Goal: Information Seeking & Learning: Learn about a topic

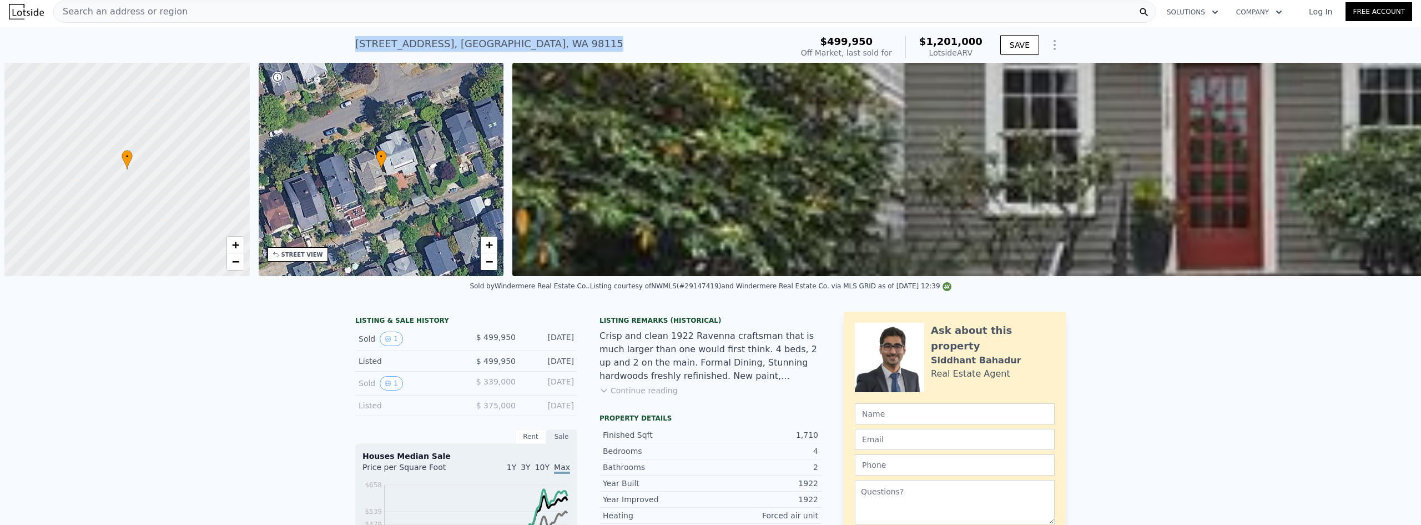
scroll to position [0, 4]
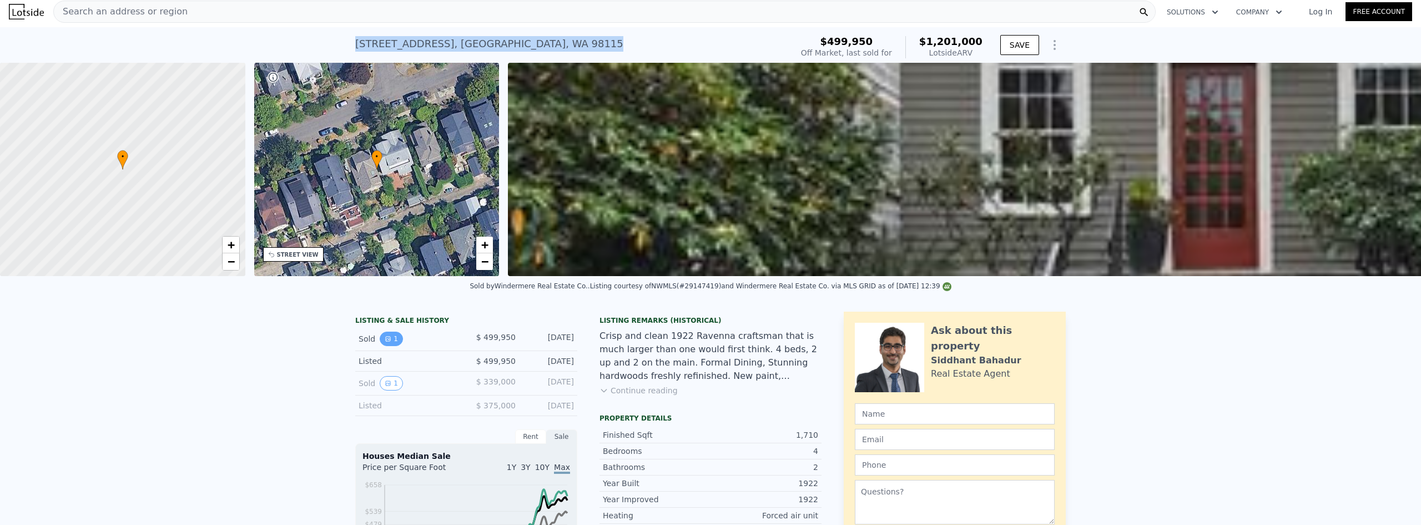
click at [388, 346] on button "1" at bounding box center [391, 338] width 23 height 14
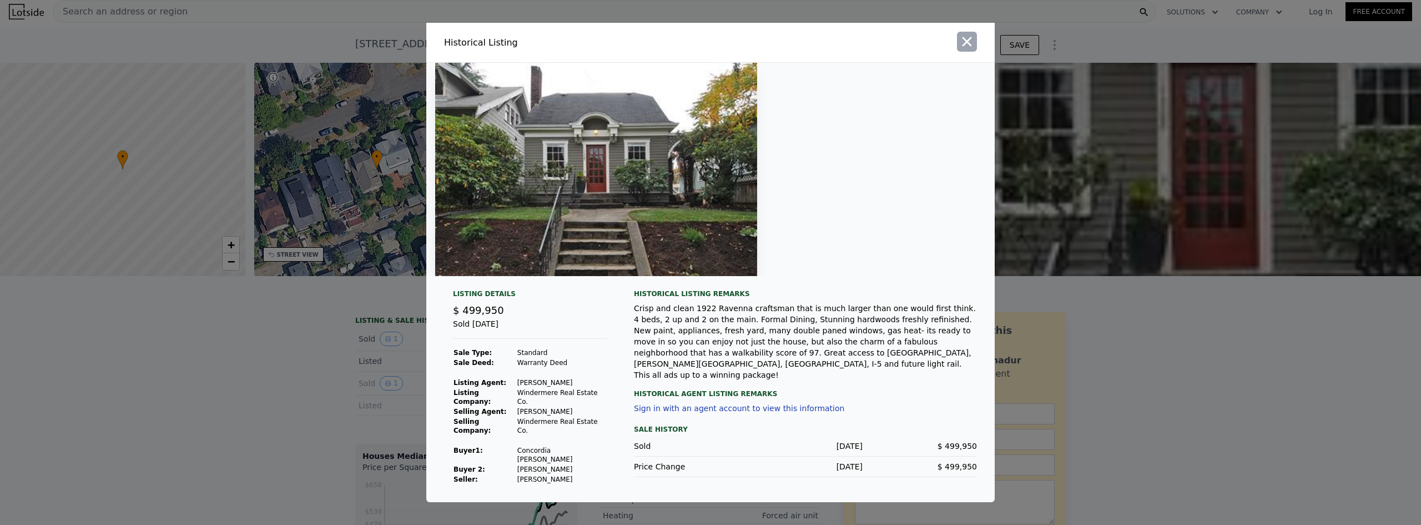
click at [969, 49] on icon "button" at bounding box center [967, 42] width 16 height 16
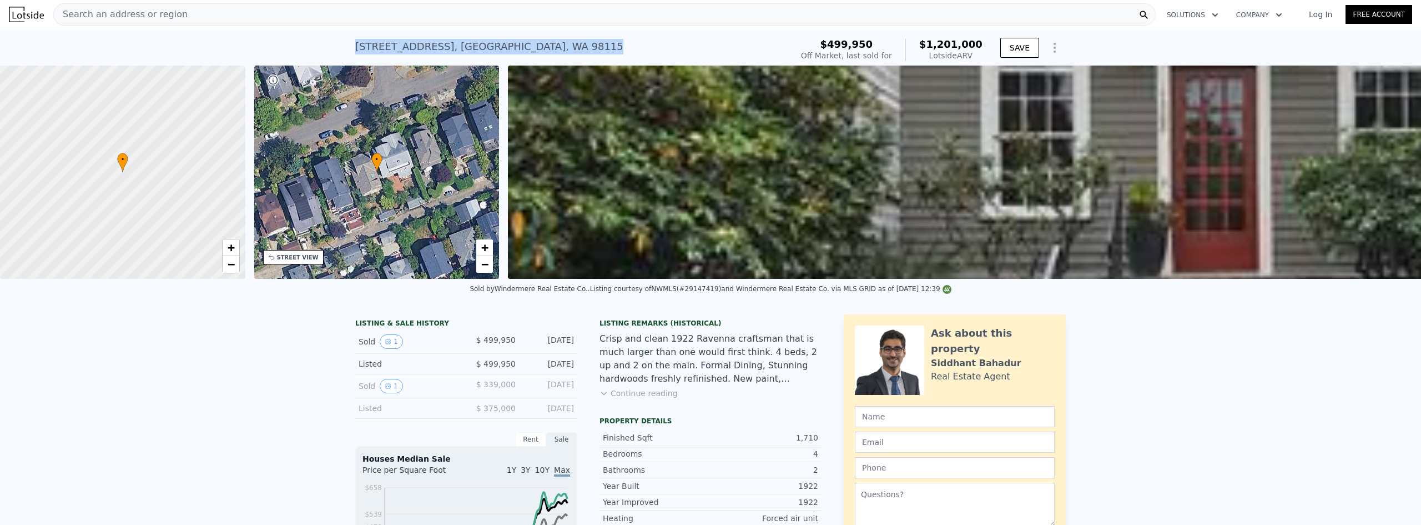
scroll to position [0, 0]
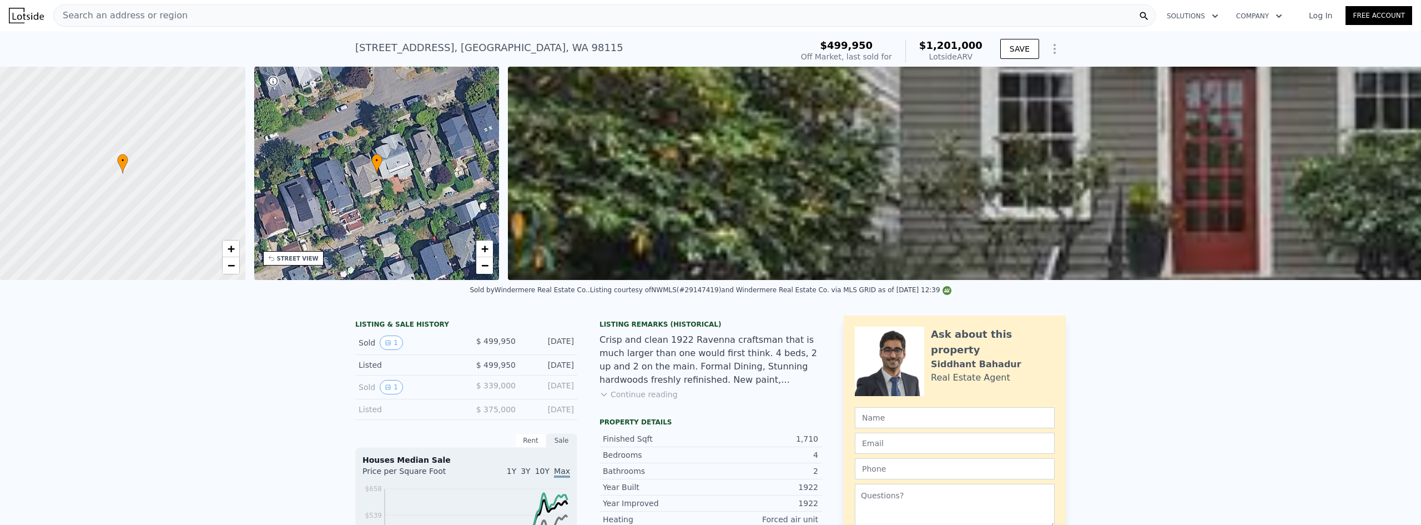
click at [245, 16] on div "Search an address or region" at bounding box center [604, 15] width 1103 height 22
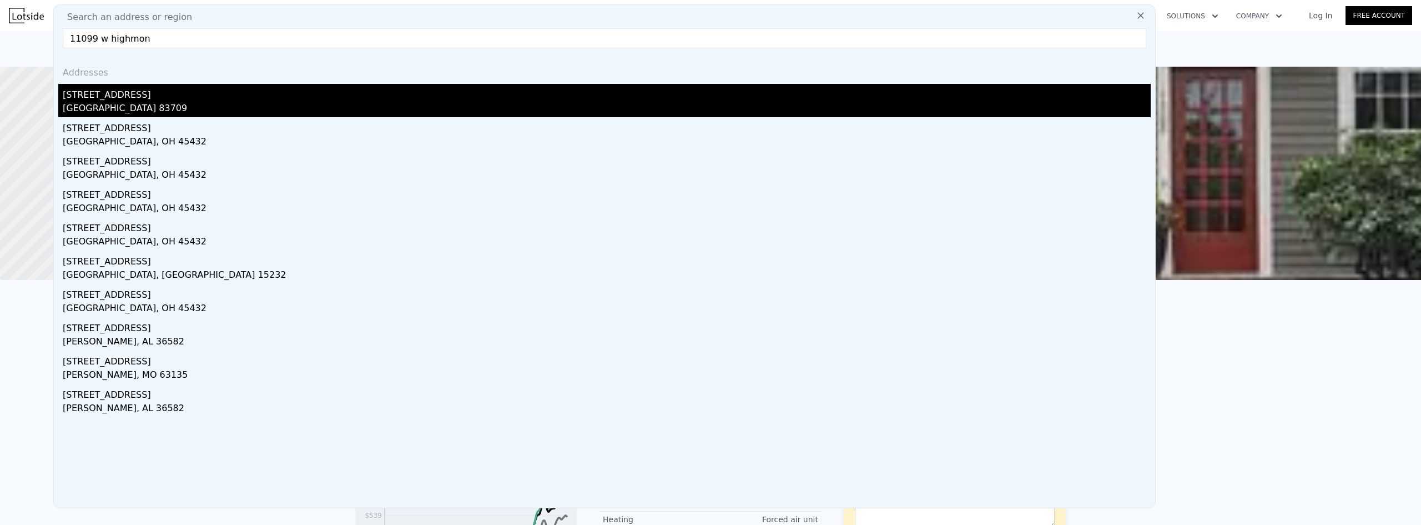
type input "11099 w highmon"
click at [151, 106] on div "[GEOGRAPHIC_DATA] 83709" at bounding box center [607, 110] width 1088 height 16
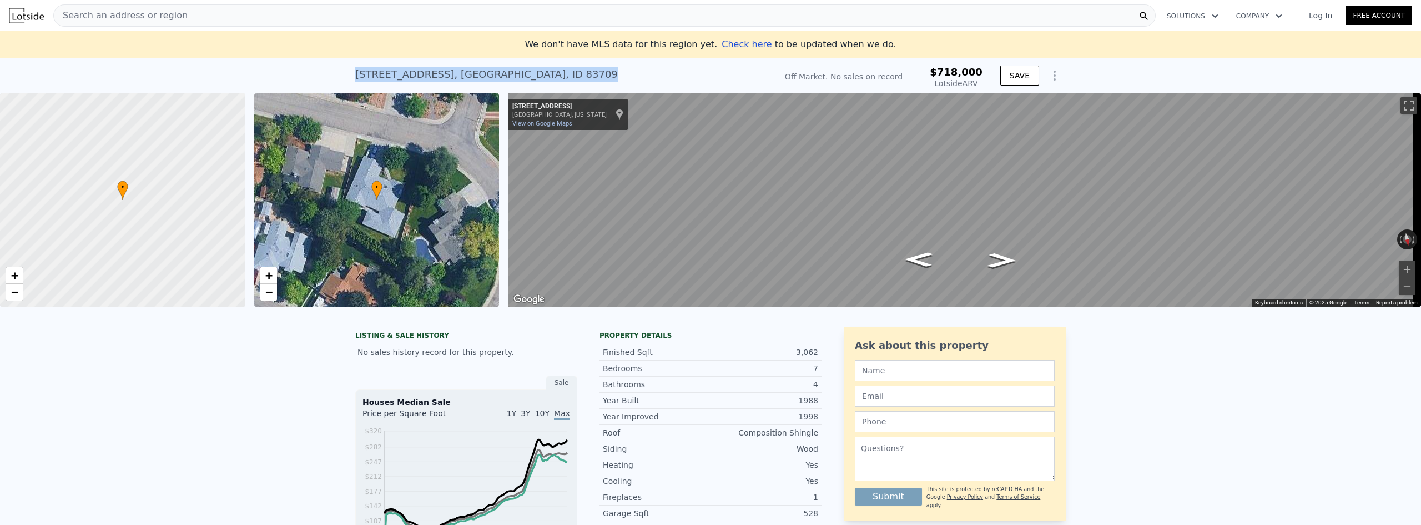
drag, startPoint x: 547, startPoint y: 75, endPoint x: 336, endPoint y: 76, distance: 210.4
click at [336, 76] on div "[STREET_ADDRESS] No sales on record (~ARV $718k ) Off Market. No sales on recor…" at bounding box center [710, 76] width 1421 height 36
copy div "[STREET_ADDRESS]"
click at [199, 14] on div "Search an address or region" at bounding box center [604, 15] width 1103 height 22
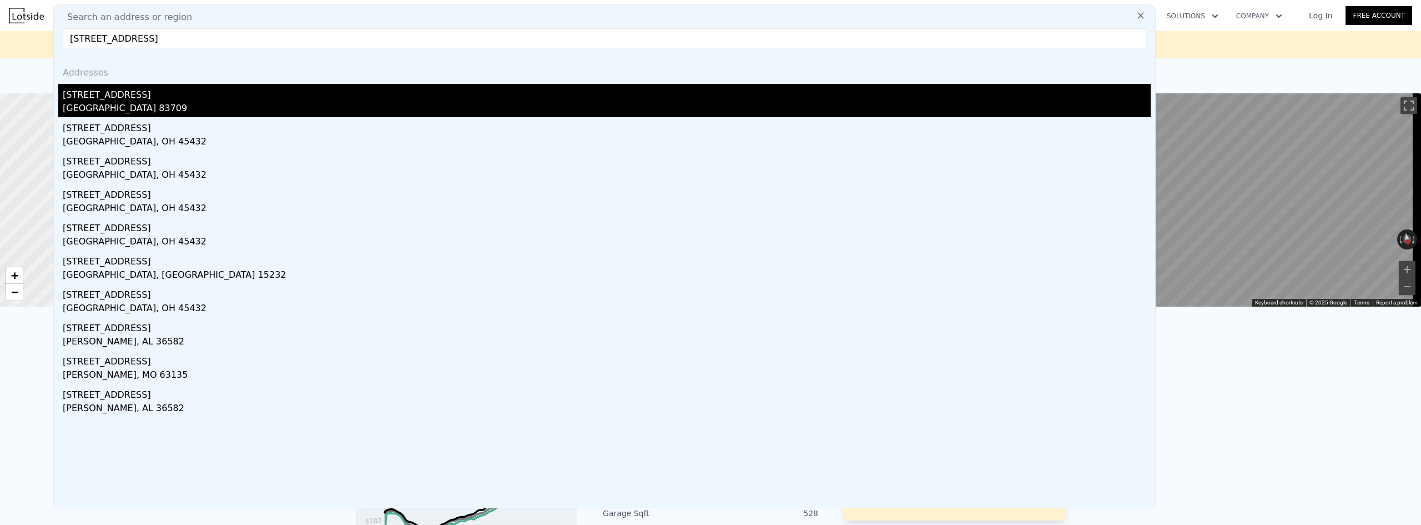
type input "[STREET_ADDRESS]"
click at [197, 95] on div "[STREET_ADDRESS]" at bounding box center [607, 93] width 1088 height 18
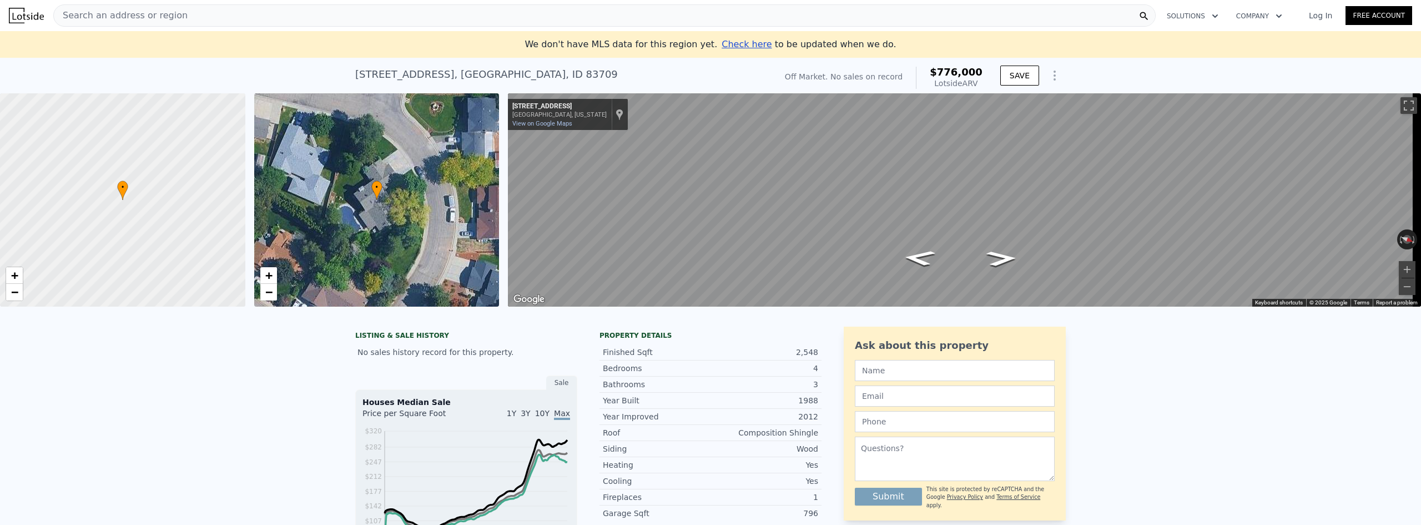
drag, startPoint x: 391, startPoint y: 187, endPoint x: 327, endPoint y: 423, distance: 244.6
type input "6"
type input "4"
type input "2246"
type input "7405"
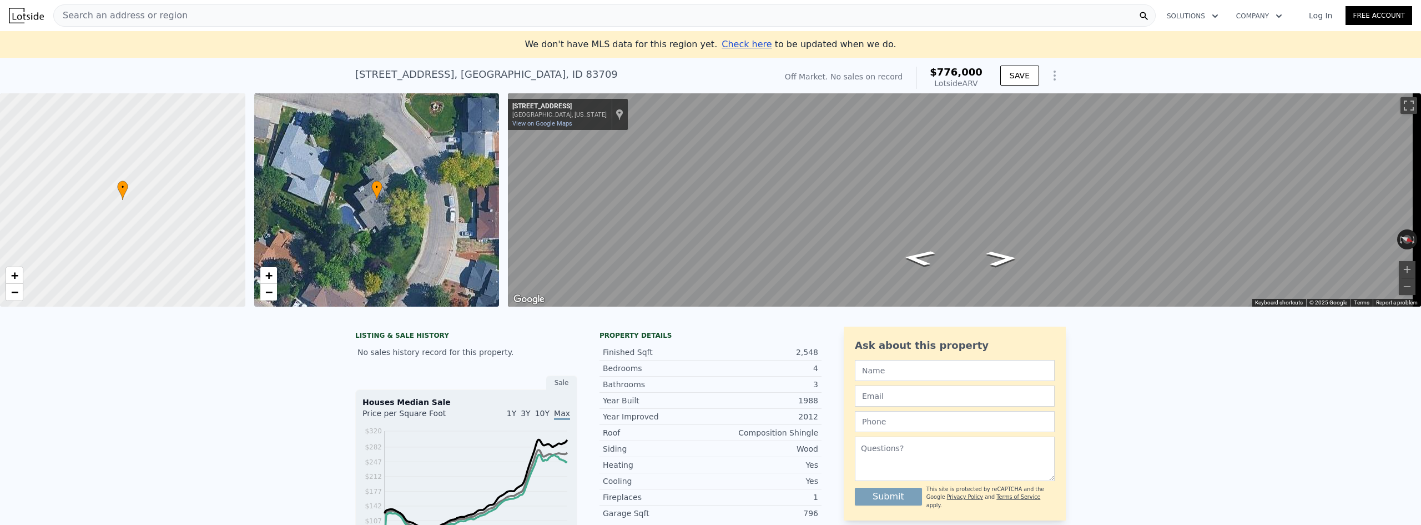
type input "18121"
checkbox input "false"
checkbox input "true"
type input "$ 718,000"
type input "$ 29,999"
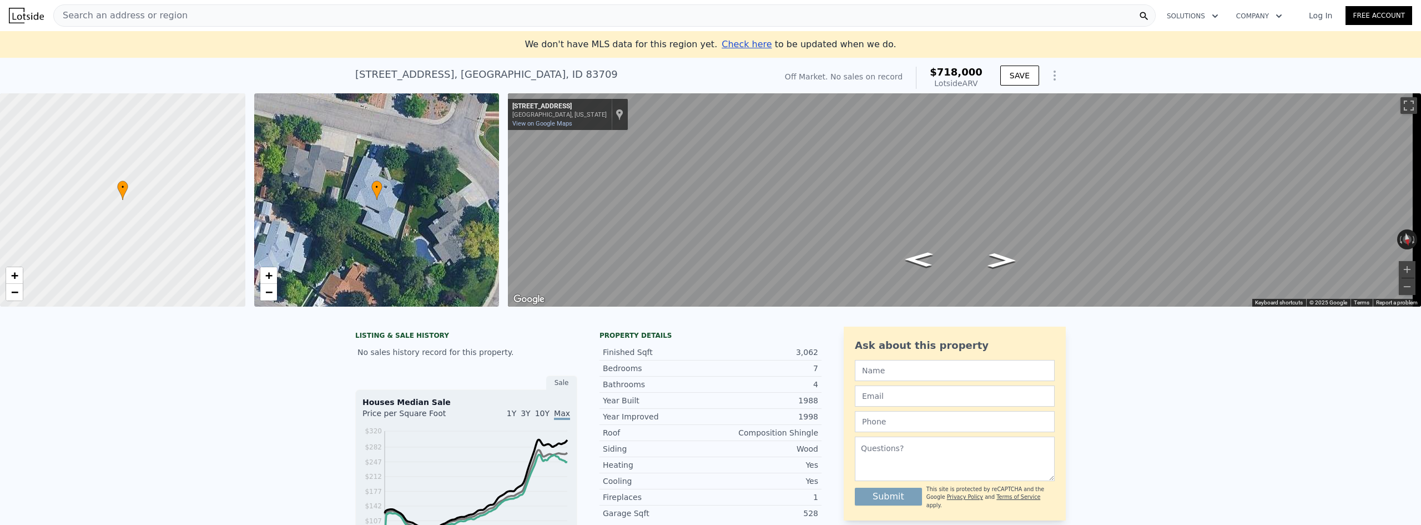
type input "5"
type input "3.5"
type input "1858"
type input "9278"
type input "22216"
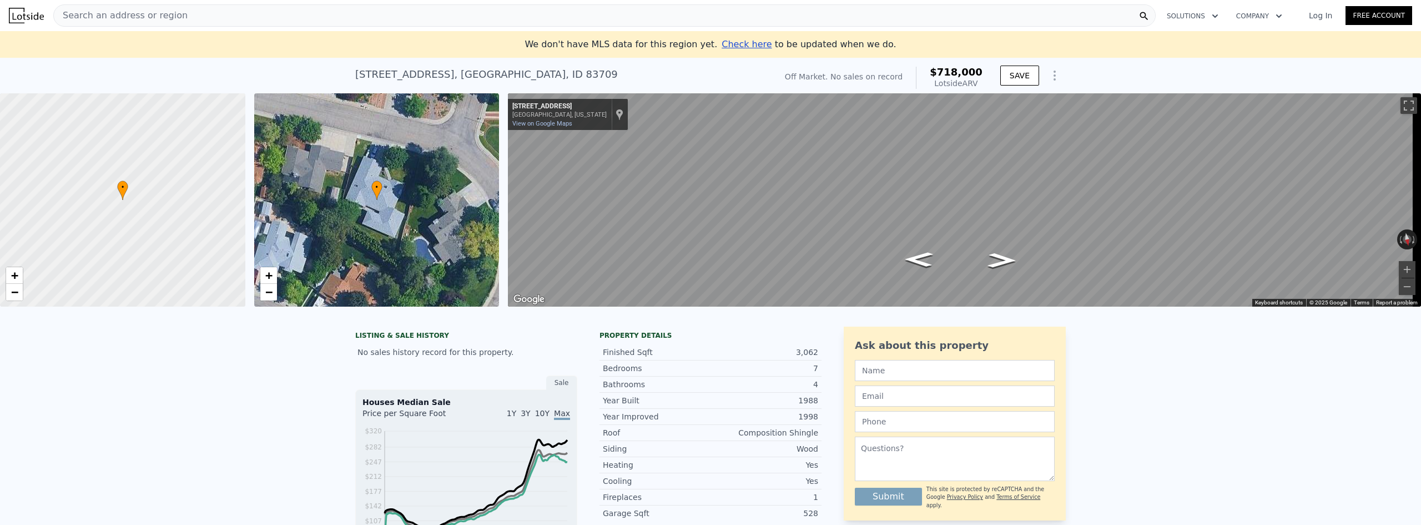
checkbox input "false"
type input "$ 776,000"
type input "$ 30,001"
checkbox input "true"
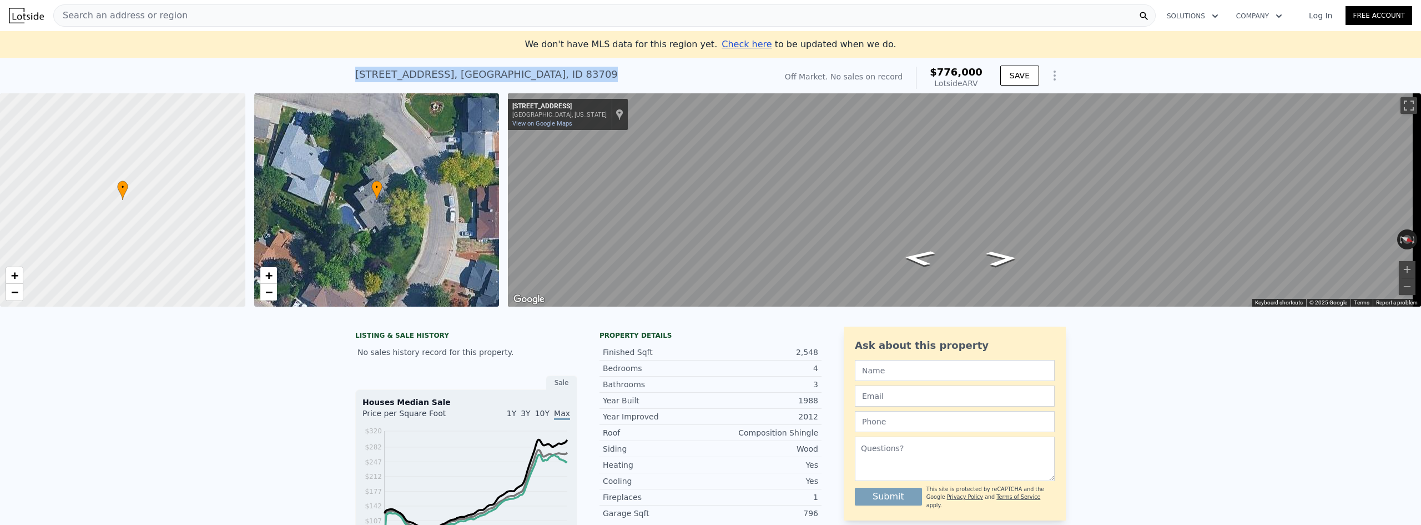
drag, startPoint x: 545, startPoint y: 71, endPoint x: 349, endPoint y: 79, distance: 196.2
click at [349, 79] on div "[STREET_ADDRESS] No sales on record (~ARV $776k ) Off Market. No sales on recor…" at bounding box center [710, 76] width 1421 height 36
copy div "[STREET_ADDRESS]"
click at [142, 11] on span "Search an address or region" at bounding box center [121, 15] width 134 height 13
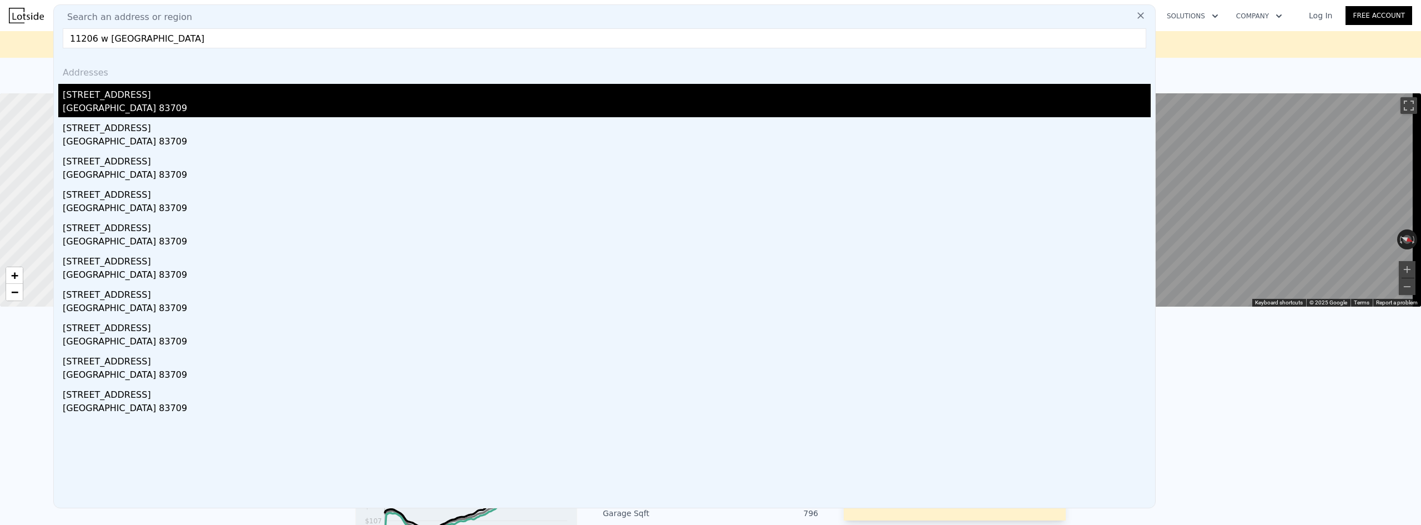
type input "11206 w [GEOGRAPHIC_DATA]"
click at [138, 107] on div "[GEOGRAPHIC_DATA] 83709" at bounding box center [607, 110] width 1088 height 16
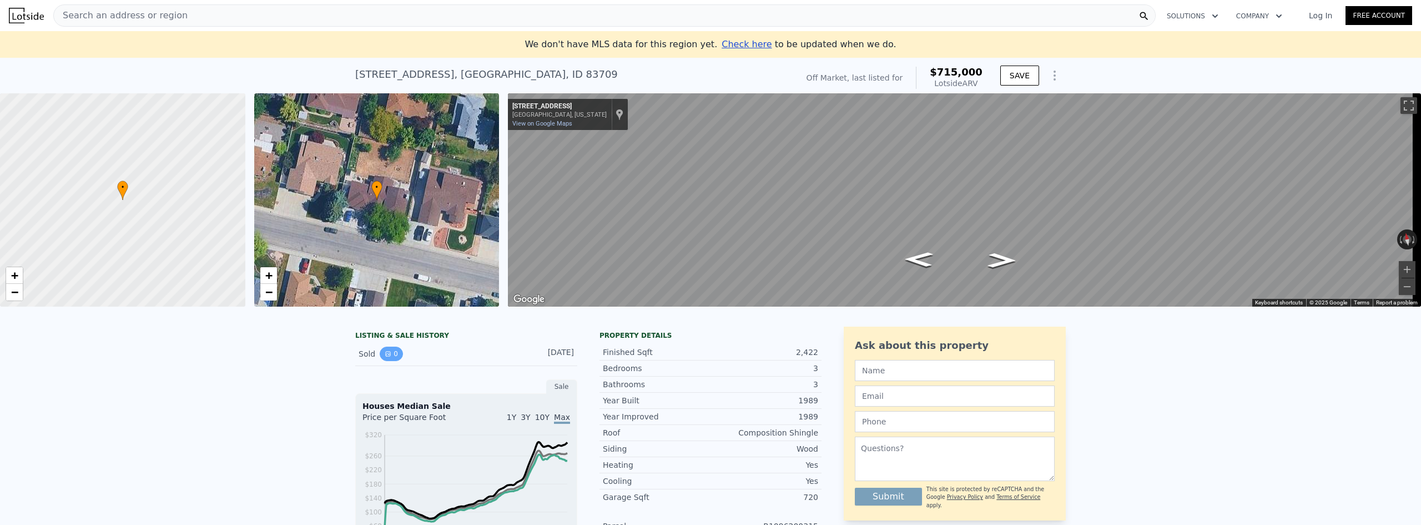
click at [382, 361] on button "0" at bounding box center [391, 353] width 23 height 14
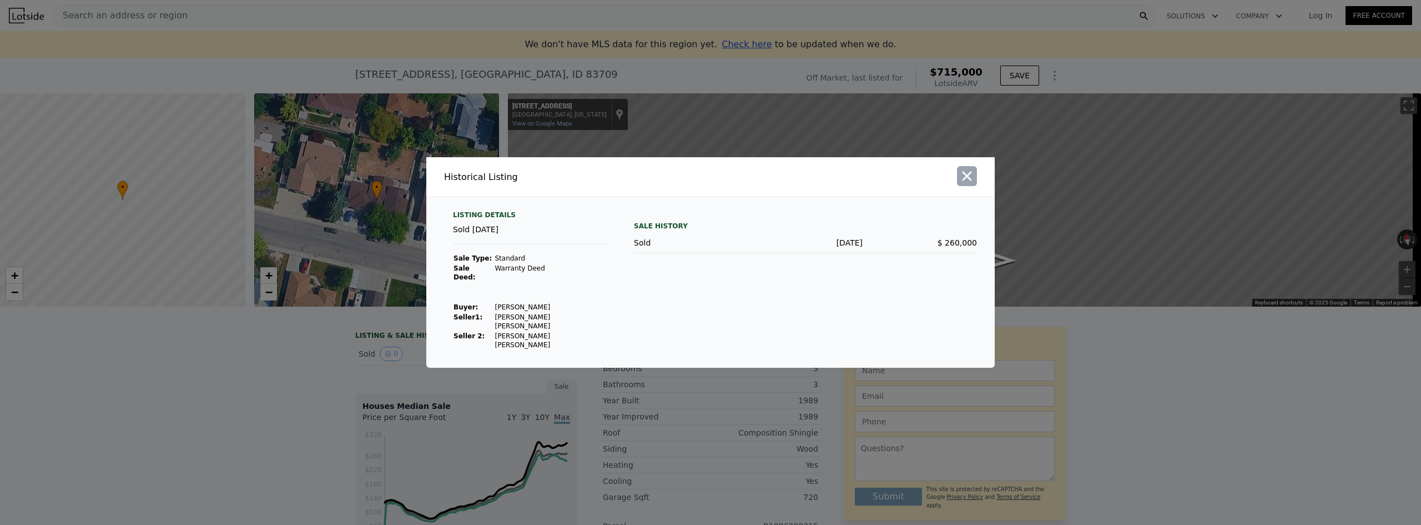
click at [968, 181] on icon "button" at bounding box center [967, 176] width 9 height 9
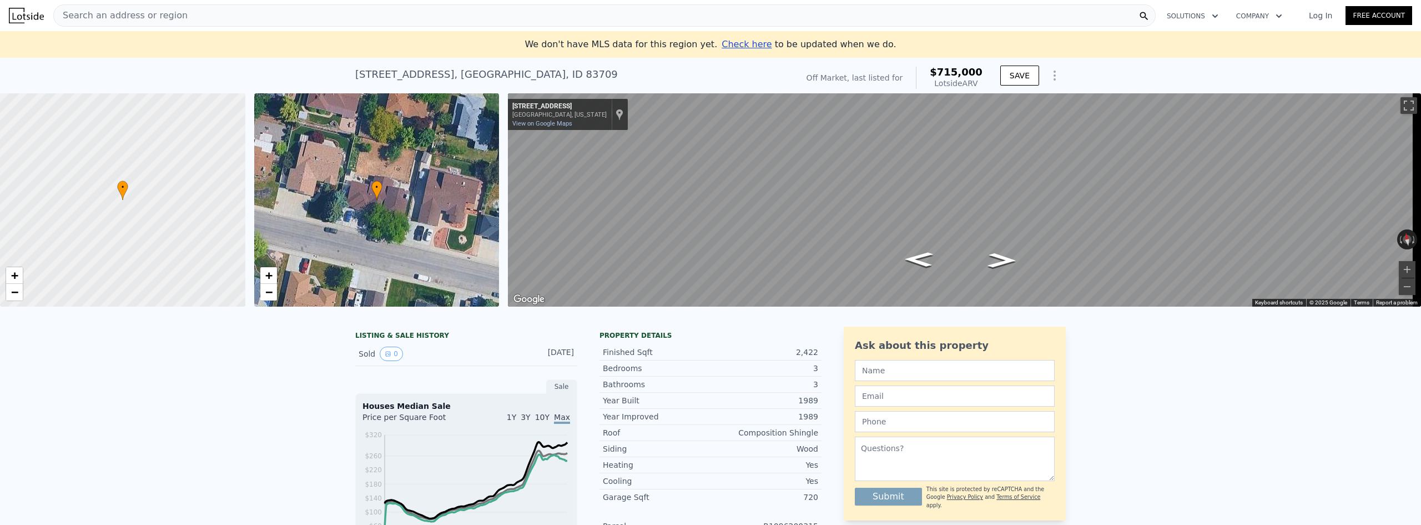
click at [175, 10] on div "Search an address or region" at bounding box center [604, 15] width 1103 height 22
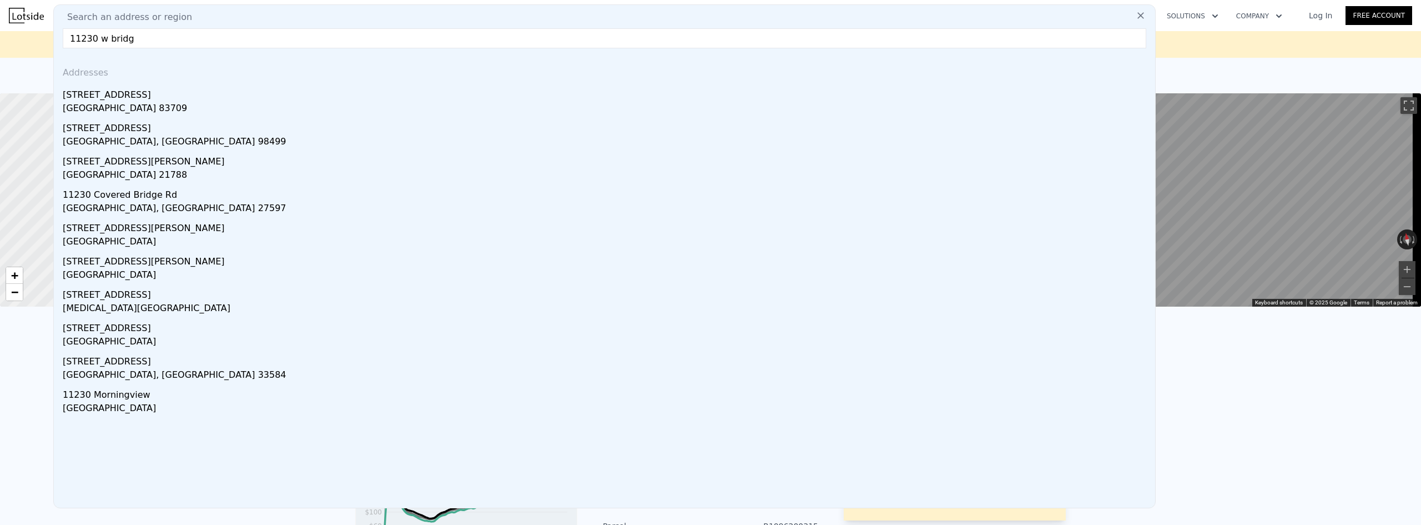
type input "11230 w bridge"
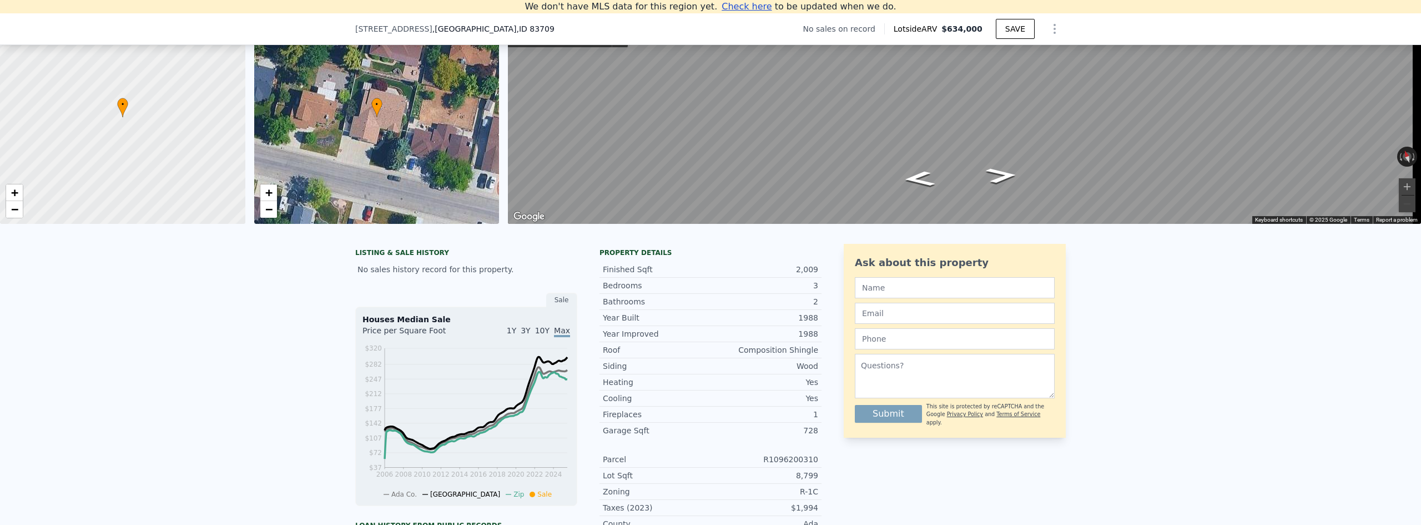
scroll to position [98, 0]
